Goal: Task Accomplishment & Management: Use online tool/utility

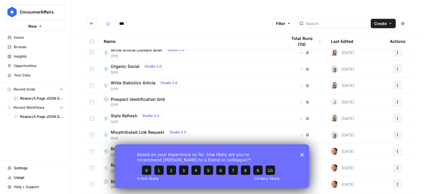
scroll to position [69, 0]
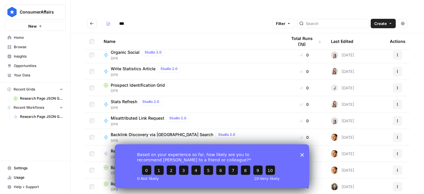
click at [303, 155] on icon "Close survey" at bounding box center [302, 155] width 4 height 4
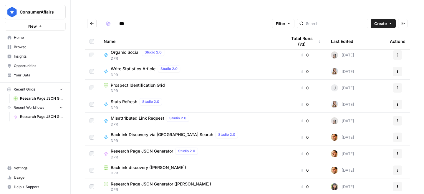
click at [158, 181] on span "Research Page JSON Generator ([PERSON_NAME])" at bounding box center [161, 184] width 100 height 6
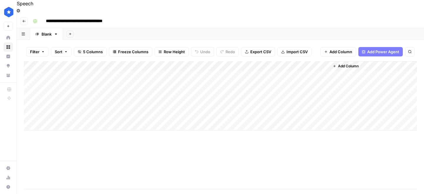
click at [80, 100] on div "Add Column" at bounding box center [220, 95] width 393 height 69
type textarea "**********"
click at [127, 91] on div "Add Column" at bounding box center [220, 95] width 393 height 69
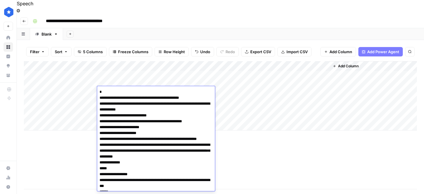
scroll to position [2496, 0]
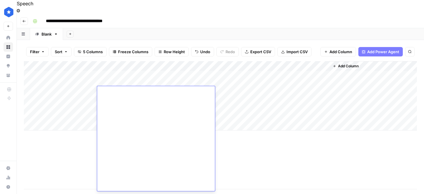
click at [66, 141] on div "Add Column" at bounding box center [220, 125] width 393 height 128
click at [122, 104] on div "Add Column" at bounding box center [220, 95] width 393 height 69
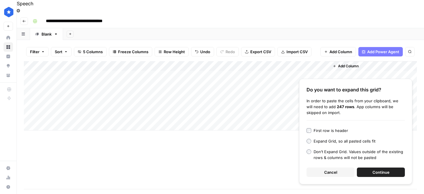
click at [334, 170] on span "Cancel" at bounding box center [330, 173] width 13 height 6
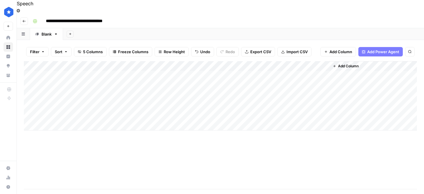
click at [116, 101] on div "Add Column" at bounding box center [220, 95] width 393 height 69
click at [116, 101] on textarea at bounding box center [144, 102] width 94 height 8
type textarea "**********"
click at [85, 144] on div "Add Column" at bounding box center [220, 125] width 393 height 128
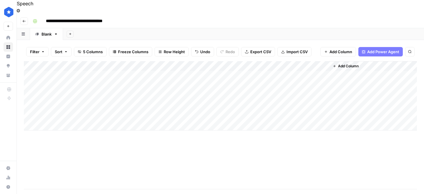
click at [190, 101] on div "Add Column" at bounding box center [220, 95] width 393 height 69
click at [167, 104] on div "Add Column" at bounding box center [220, 95] width 393 height 69
click at [167, 104] on div at bounding box center [187, 101] width 74 height 11
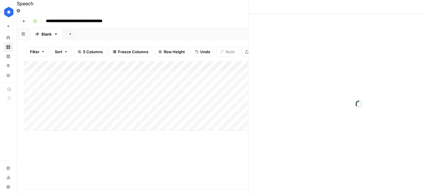
click at [166, 101] on div at bounding box center [187, 101] width 74 height 11
click at [275, 34] on div at bounding box center [313, 30] width 195 height 12
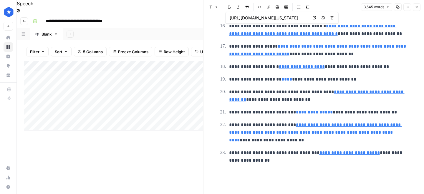
type input "[URL][DOMAIN_NAME]"
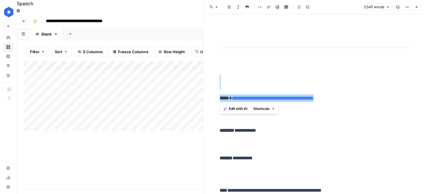
drag, startPoint x: 369, startPoint y: 96, endPoint x: 239, endPoint y: 88, distance: 129.8
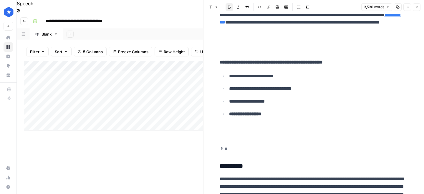
scroll to position [2489, 0]
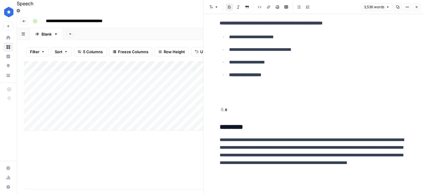
click at [416, 6] on icon "button" at bounding box center [417, 7] width 4 height 4
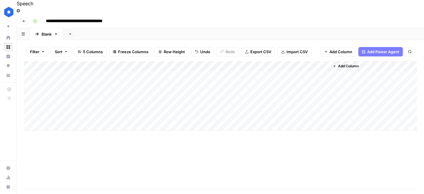
click at [228, 154] on div "Add Column" at bounding box center [220, 125] width 393 height 128
click at [244, 102] on div "Add Column" at bounding box center [220, 95] width 393 height 69
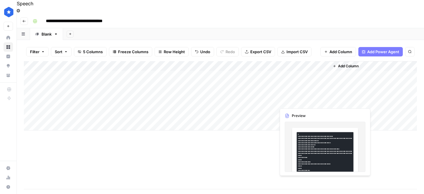
click at [299, 102] on div "Add Column" at bounding box center [220, 95] width 393 height 69
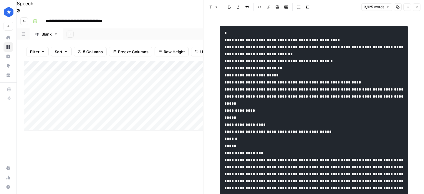
click at [278, 74] on div "Edit with AI Shortcuts" at bounding box center [303, 78] width 59 height 11
